Goal: Task Accomplishment & Management: Complete application form

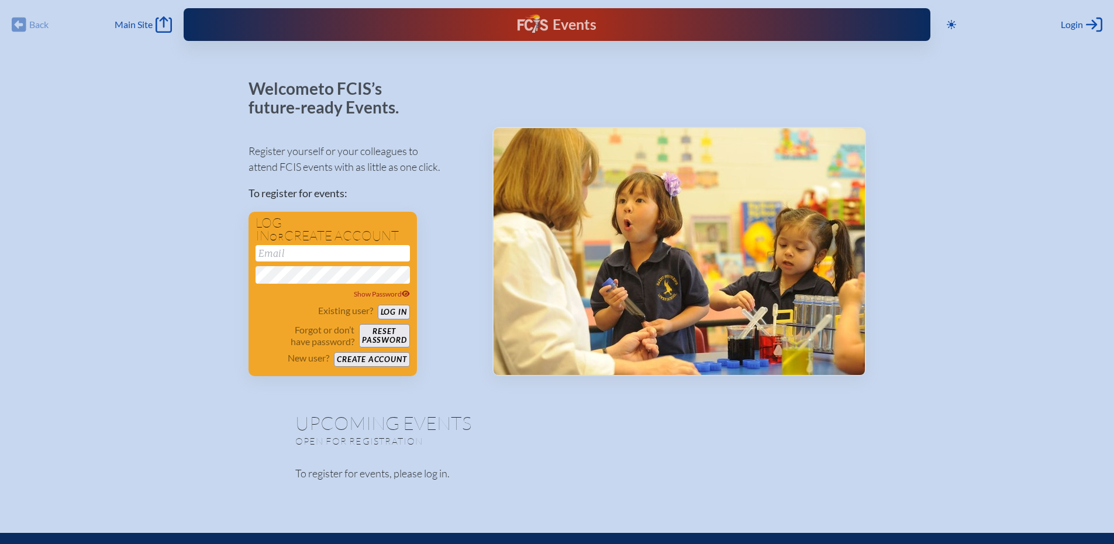
click at [377, 361] on button "Create account" at bounding box center [371, 359] width 75 height 15
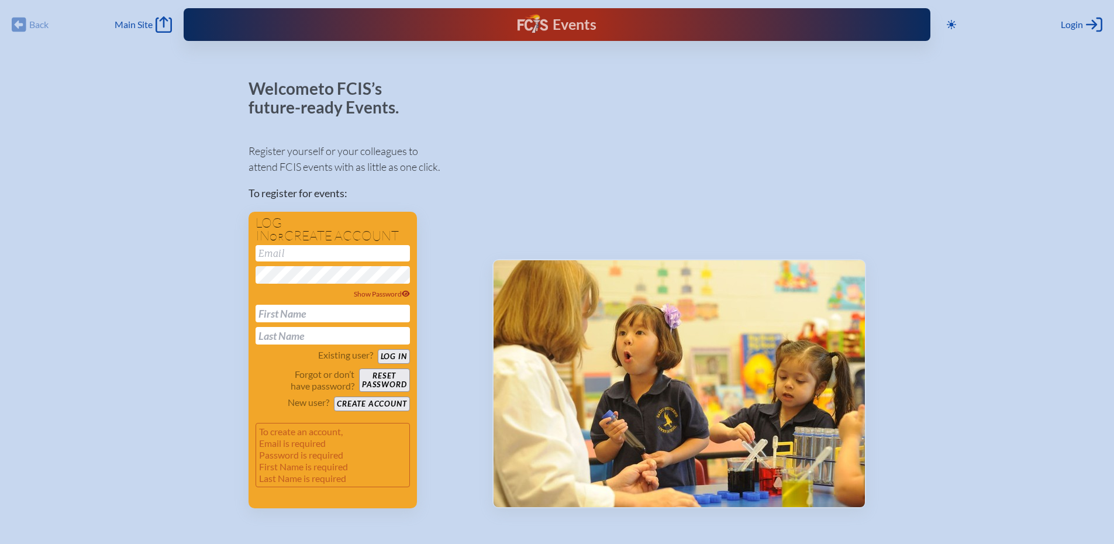
click at [319, 251] on input "email" at bounding box center [333, 253] width 154 height 16
type input "[EMAIL_ADDRESS][DOMAIN_NAME]"
click at [295, 312] on input "text" at bounding box center [333, 314] width 154 height 18
type input "[PERSON_NAME]"
click at [265, 340] on input "text" at bounding box center [333, 336] width 154 height 18
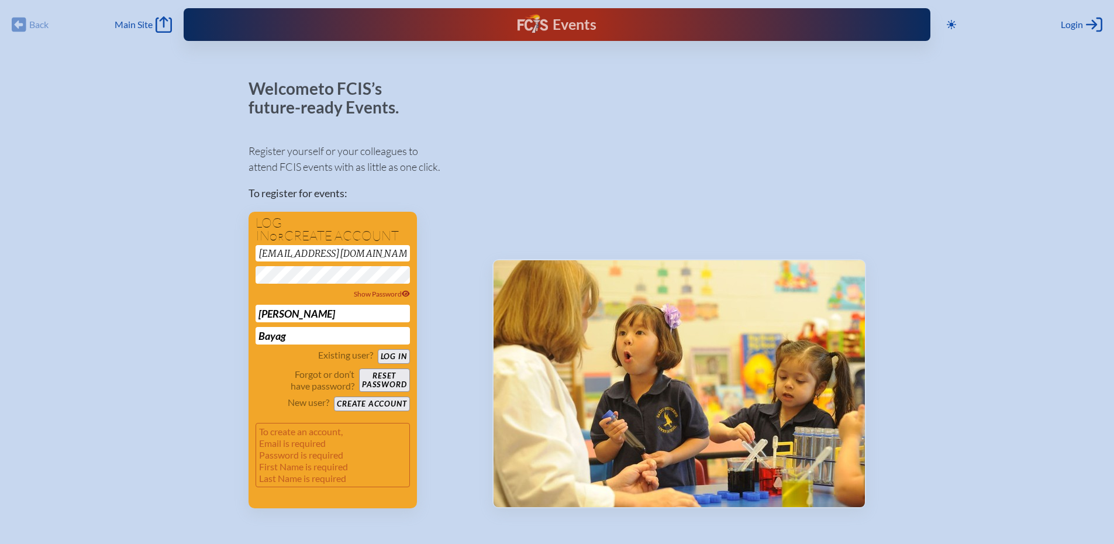
type input "Bayag"
click at [376, 401] on button "Create account" at bounding box center [371, 403] width 75 height 15
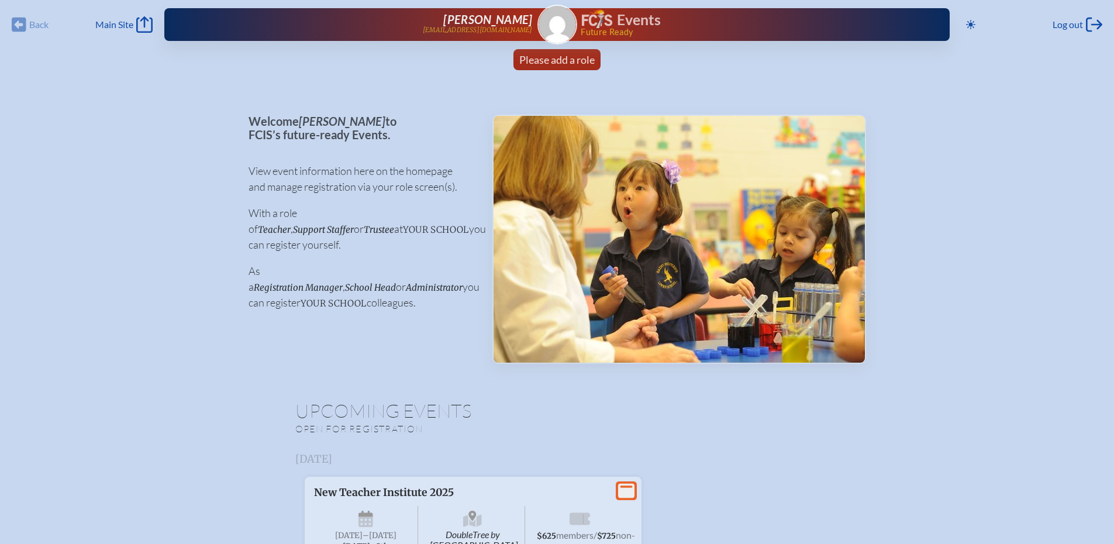
click at [554, 60] on span "Please add a role" at bounding box center [556, 59] width 75 height 13
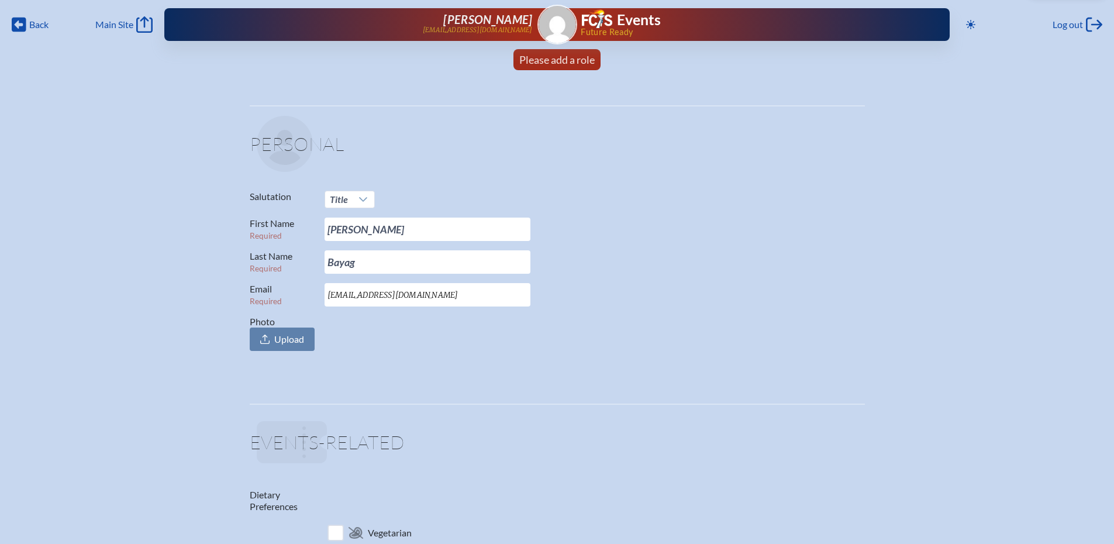
click at [364, 201] on icon at bounding box center [362, 199] width 9 height 9
click at [346, 236] on li "Mrs." at bounding box center [350, 237] width 50 height 16
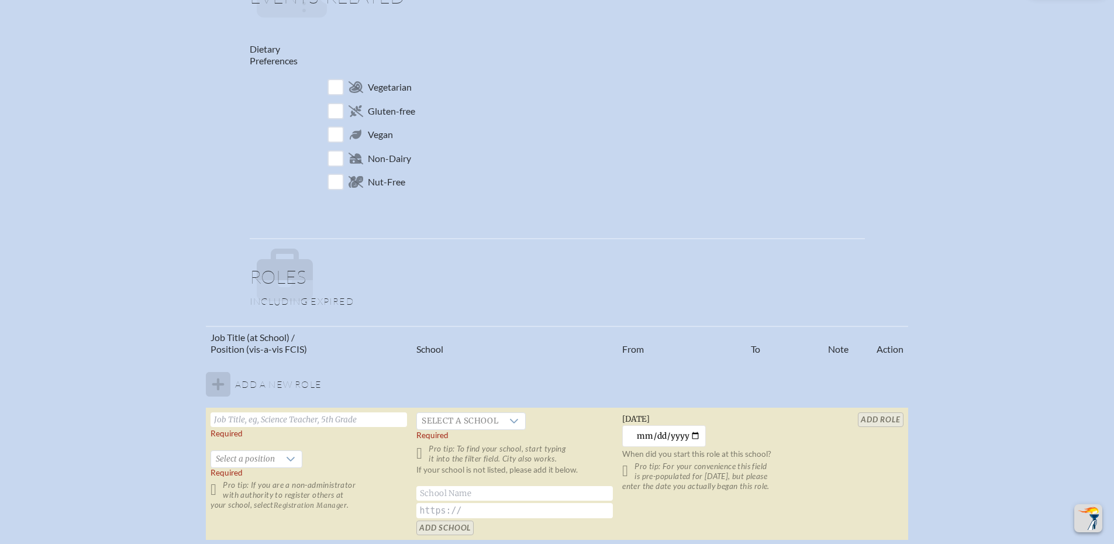
scroll to position [526, 0]
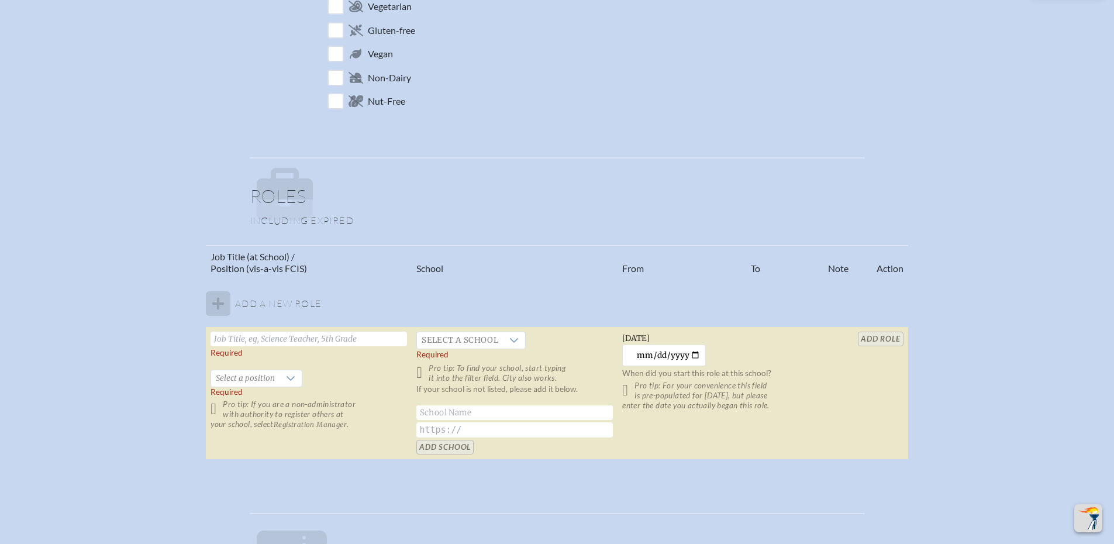
click at [240, 338] on input "text" at bounding box center [309, 339] width 196 height 15
type input "Associate Director of College Counseling"
click at [268, 381] on span "Select a position" at bounding box center [245, 378] width 68 height 16
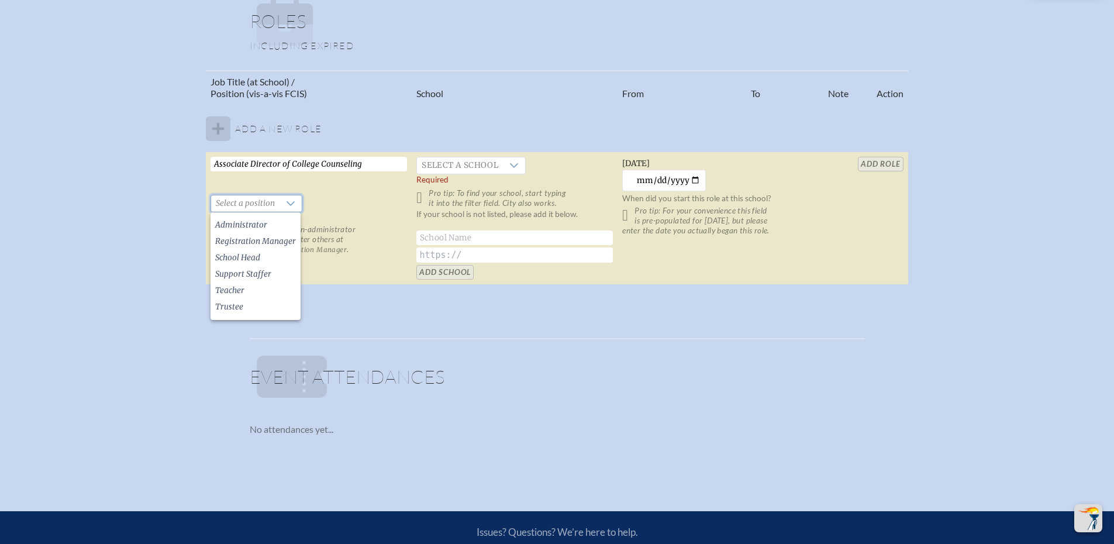
scroll to position [702, 0]
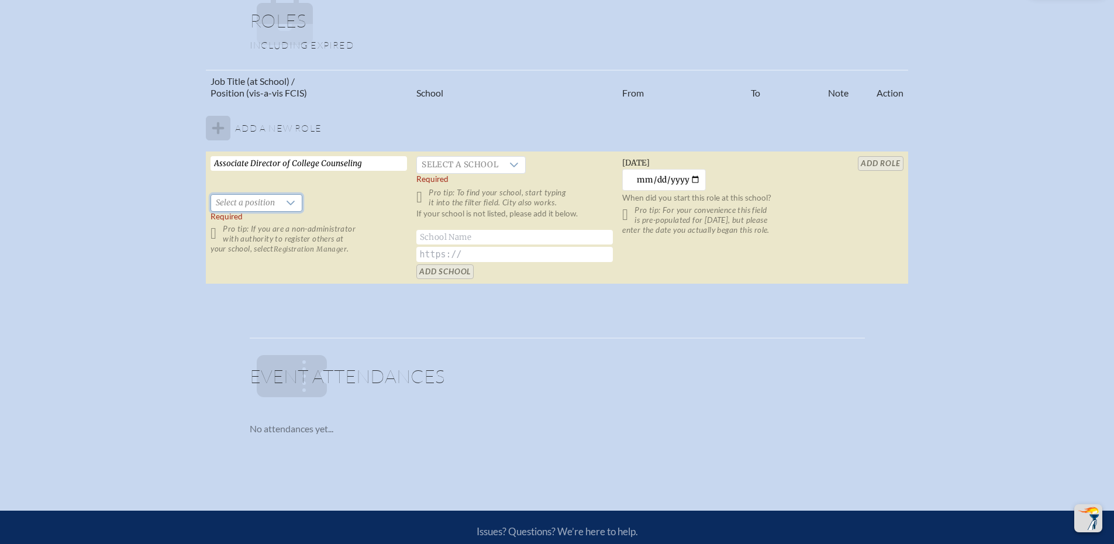
click at [235, 207] on span "Select a position" at bounding box center [245, 203] width 68 height 16
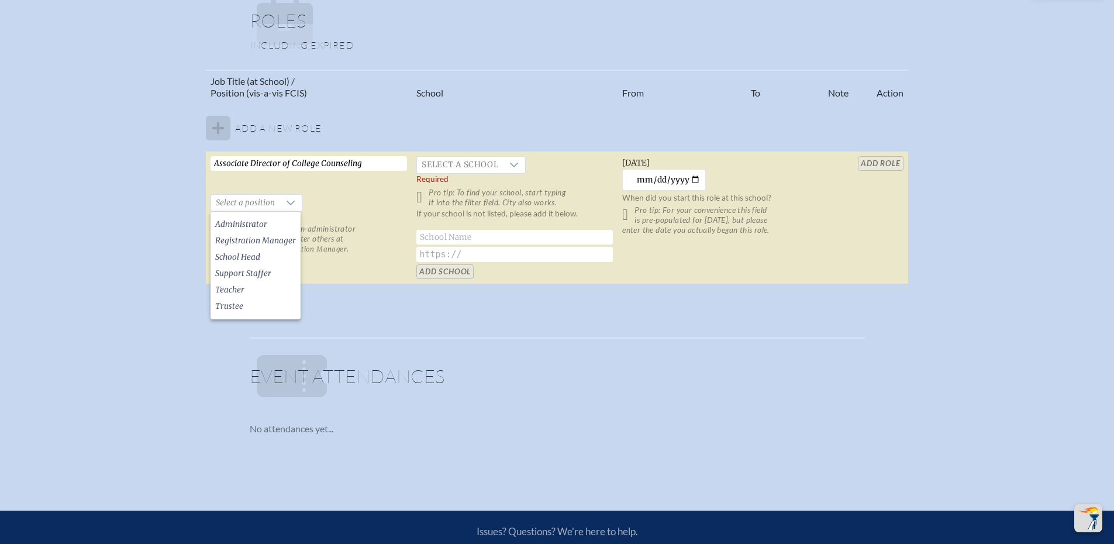
click at [247, 291] on li "Teacher" at bounding box center [256, 290] width 90 height 16
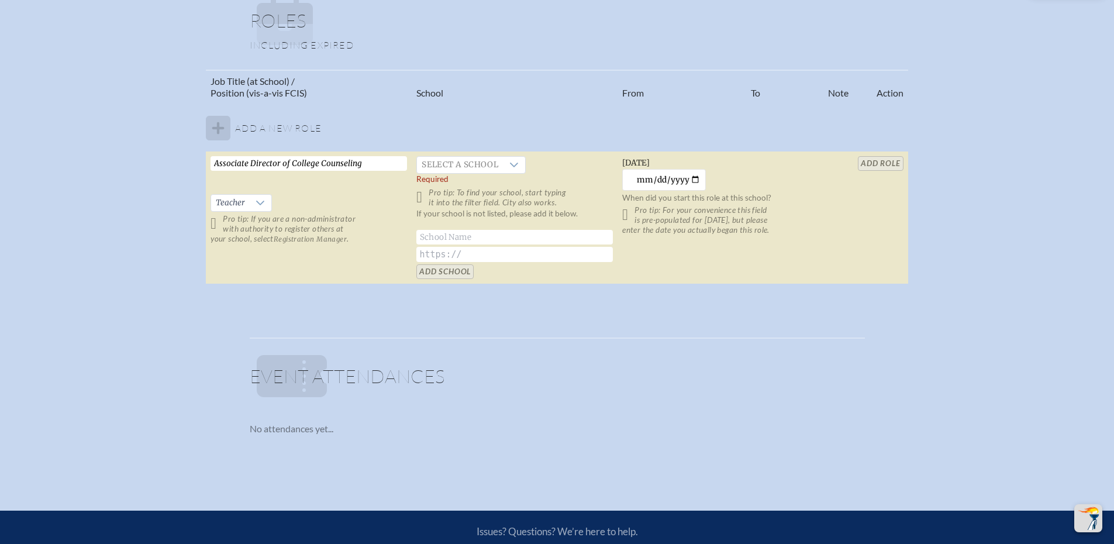
click at [263, 204] on icon at bounding box center [260, 202] width 9 height 9
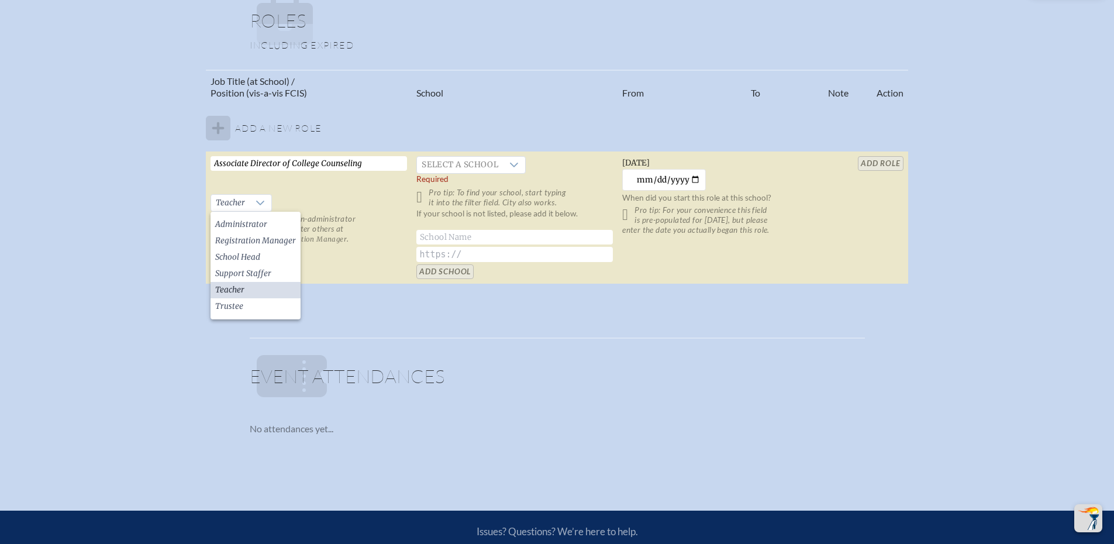
click at [254, 237] on span "Registration Manager" at bounding box center [255, 241] width 81 height 12
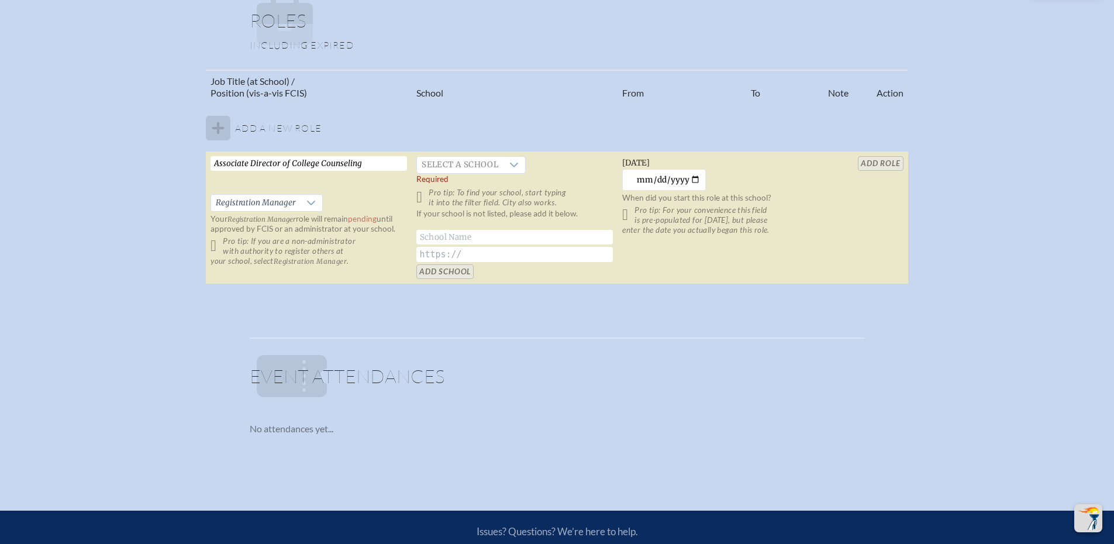
click at [509, 165] on icon at bounding box center [513, 164] width 9 height 9
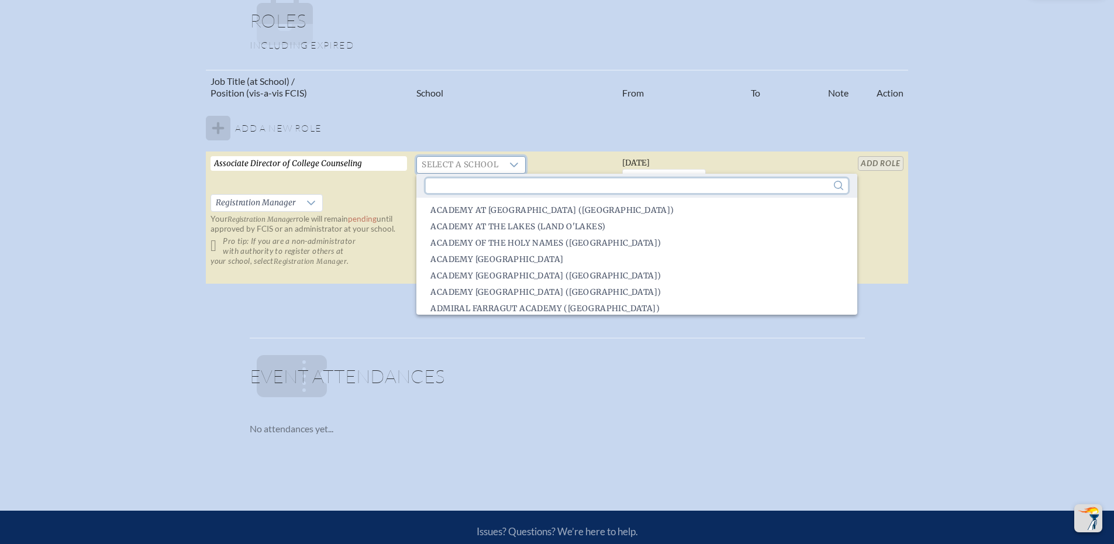
click at [490, 192] on input "text" at bounding box center [637, 185] width 422 height 15
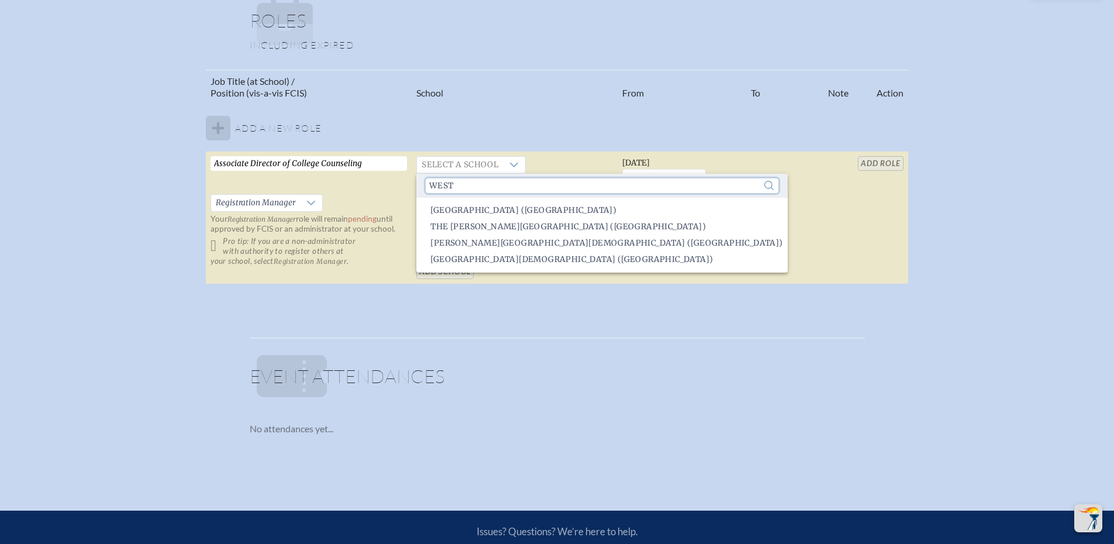
type input "west"
click at [553, 258] on span "[GEOGRAPHIC_DATA][DEMOGRAPHIC_DATA] ([GEOGRAPHIC_DATA])" at bounding box center [571, 260] width 282 height 12
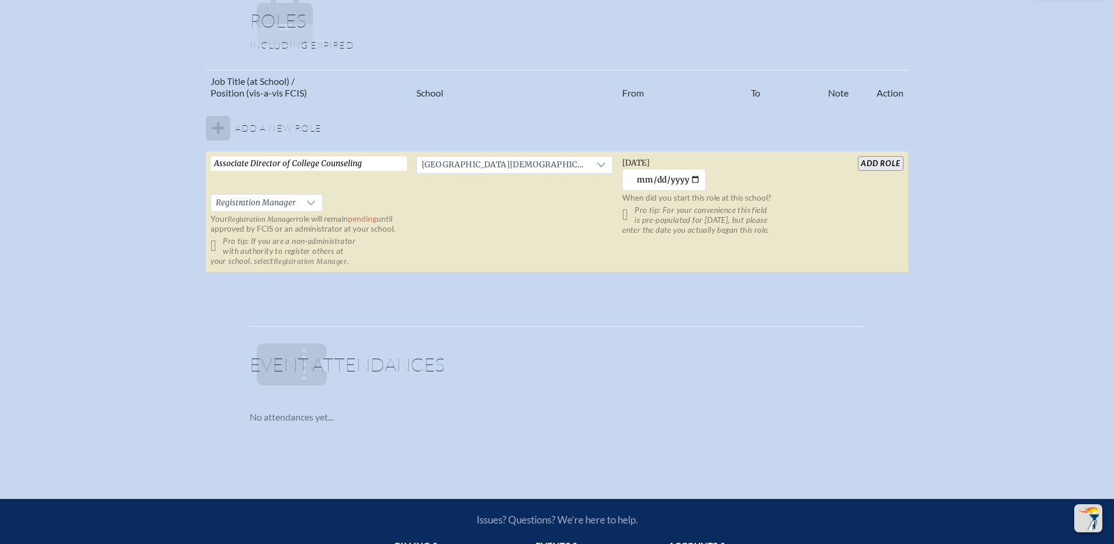
click at [696, 178] on input "[DATE]" at bounding box center [664, 180] width 84 height 22
type input "[DATE]"
click at [878, 161] on input "add Role" at bounding box center [880, 163] width 45 height 15
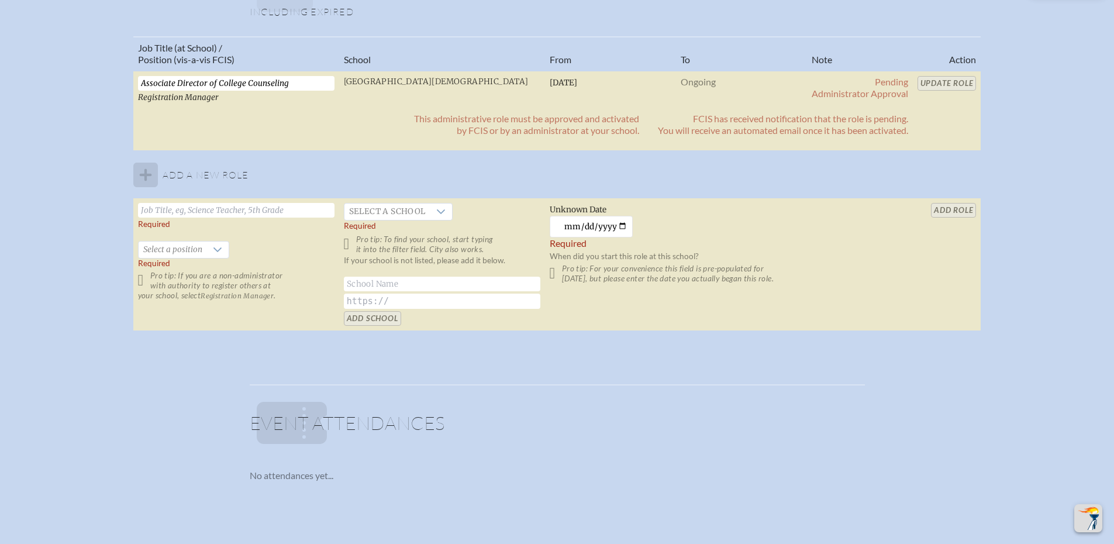
scroll to position [760, 0]
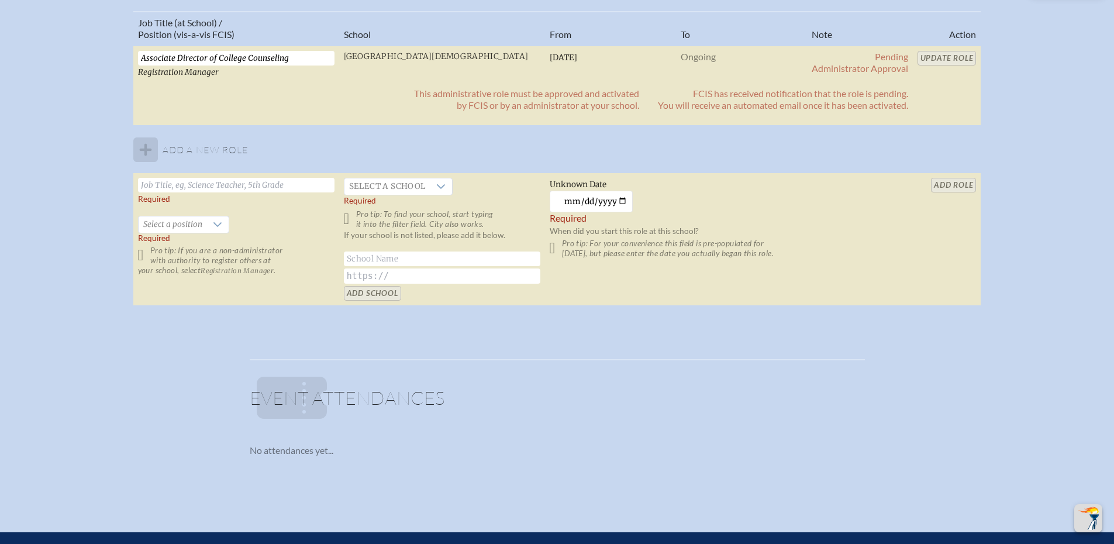
click at [193, 70] on span "Registration Manager" at bounding box center [178, 72] width 81 height 10
click at [217, 65] on input "Associate Director of College Counseling" at bounding box center [236, 58] width 196 height 15
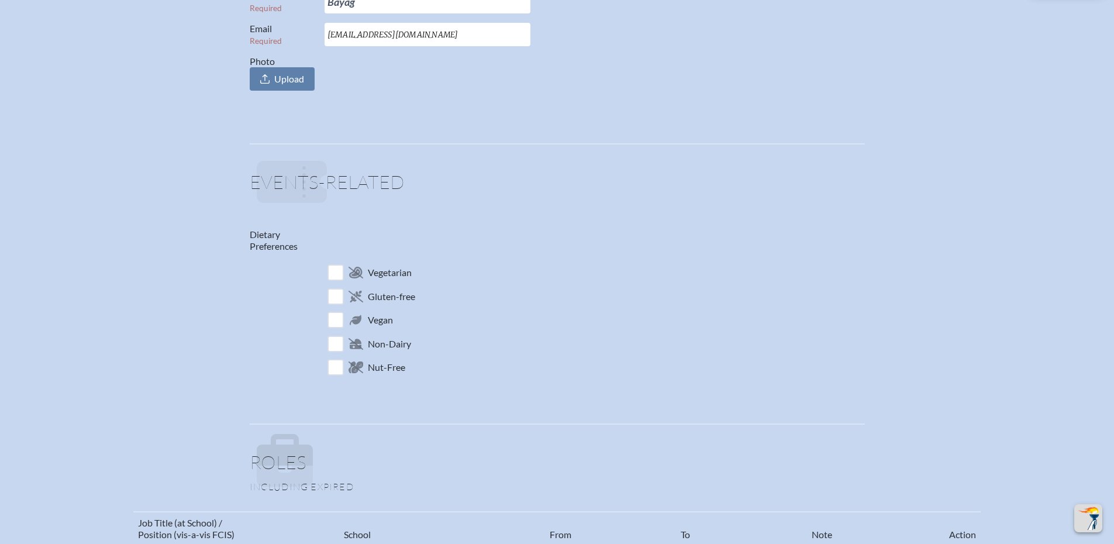
scroll to position [0, 0]
